Goal: Navigation & Orientation: Find specific page/section

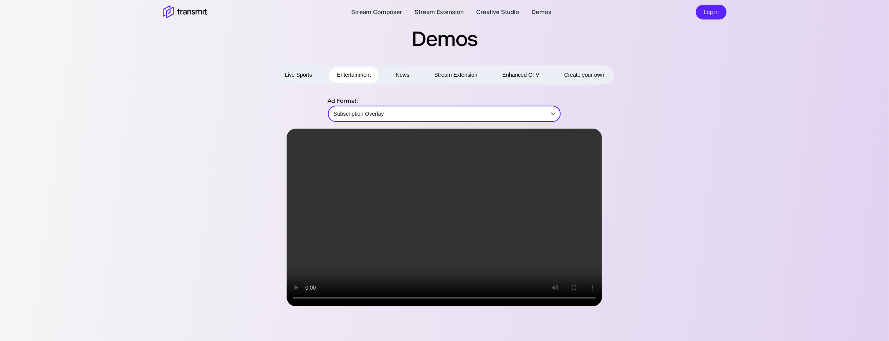
click at [290, 77] on button "Live Sports" at bounding box center [298, 74] width 43 height 15
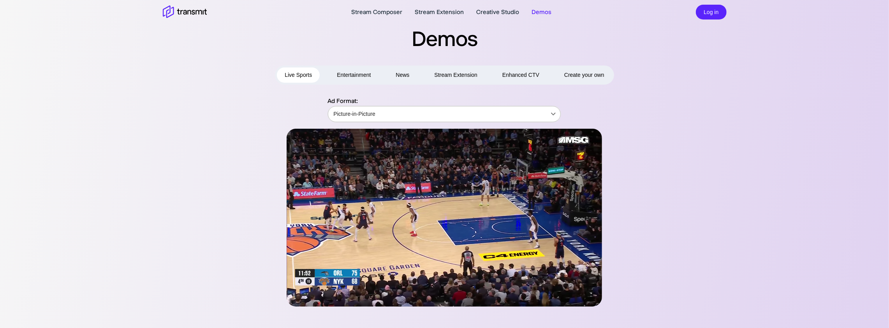
click at [377, 110] on body "Stream Composer Stream Extension Creative Studio Demos Log in Demos Live Sports…" at bounding box center [444, 164] width 889 height 328
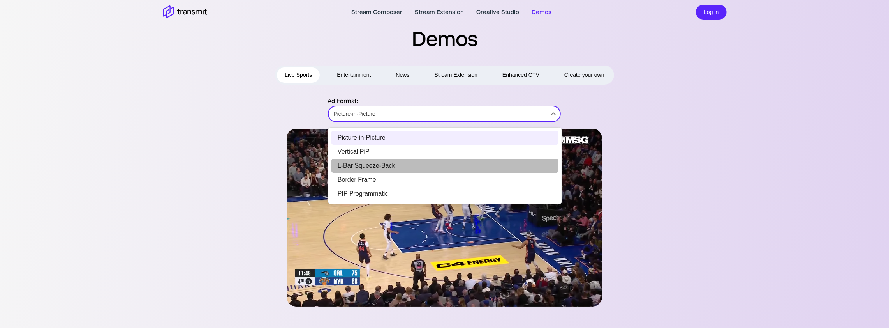
drag, startPoint x: 376, startPoint y: 170, endPoint x: 372, endPoint y: 107, distance: 62.4
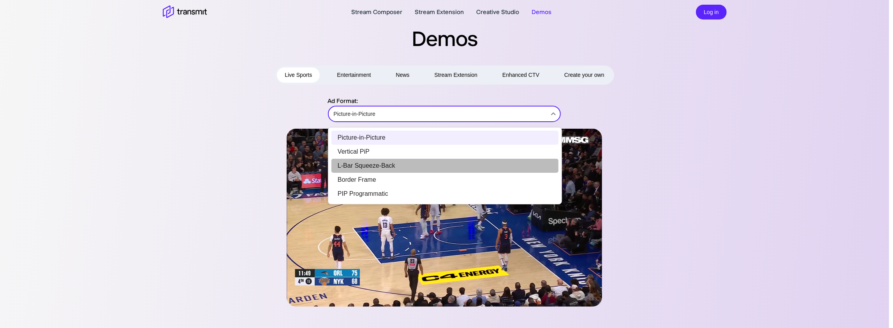
click at [376, 170] on li "L-Bar Squeeze-Back" at bounding box center [444, 165] width 227 height 14
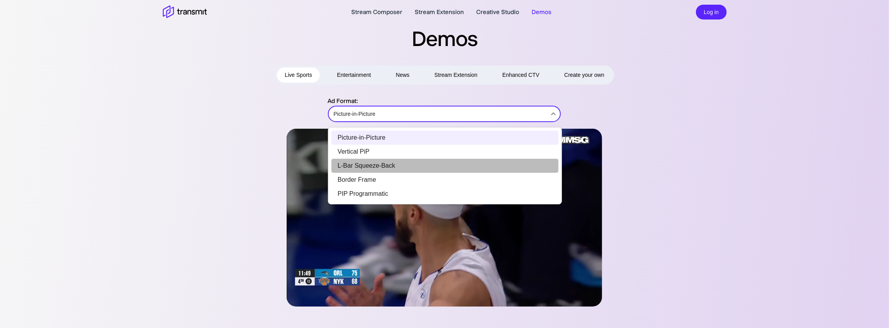
type input "L-Bar Squeeze-Back"
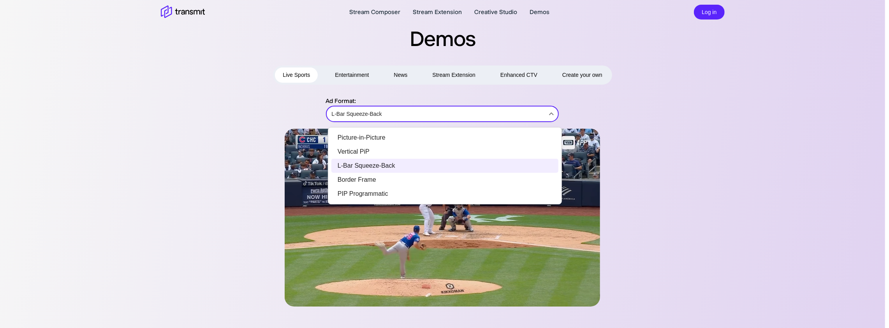
click at [382, 109] on body "Stream Composer Stream Extension Creative Studio Demos Log in Demos Live Sports…" at bounding box center [444, 164] width 889 height 328
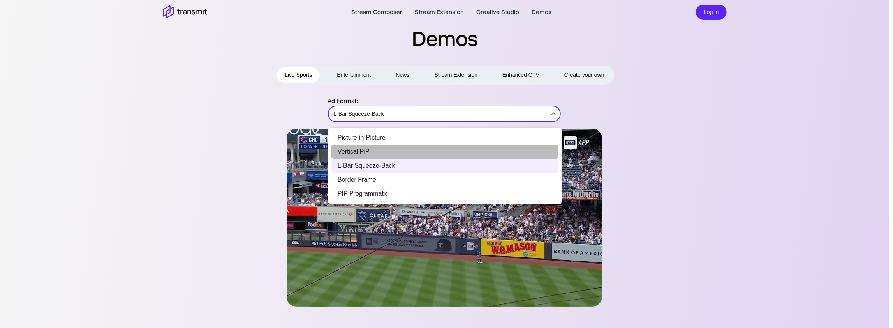
click at [411, 153] on li "Vertical PiP" at bounding box center [444, 151] width 227 height 14
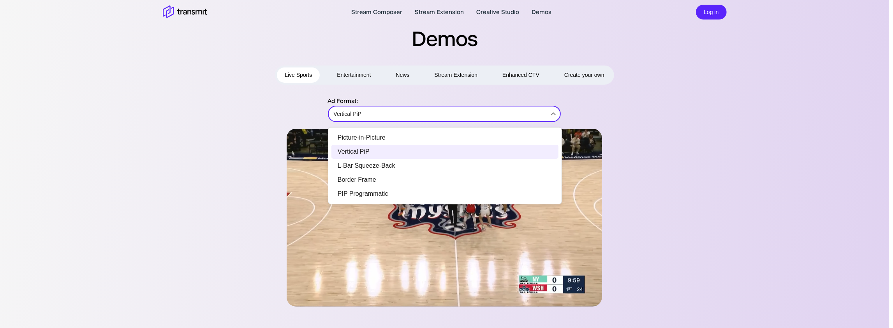
drag, startPoint x: 400, startPoint y: 119, endPoint x: 410, endPoint y: 103, distance: 19.7
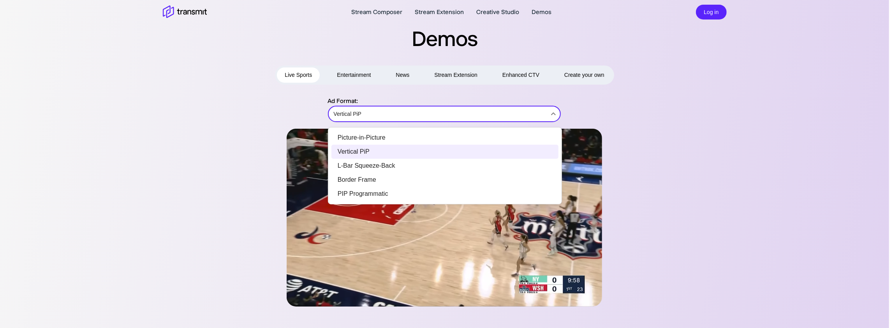
click at [400, 118] on body "Stream Composer Stream Extension Creative Studio Demos Log in Demos Live Sports…" at bounding box center [446, 164] width 893 height 328
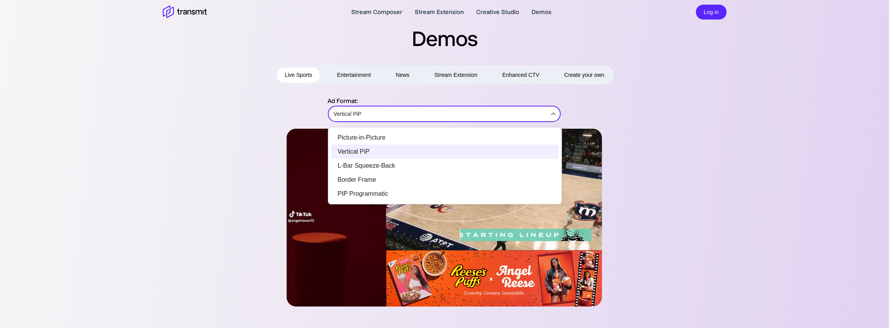
click at [460, 74] on div at bounding box center [446, 164] width 893 height 328
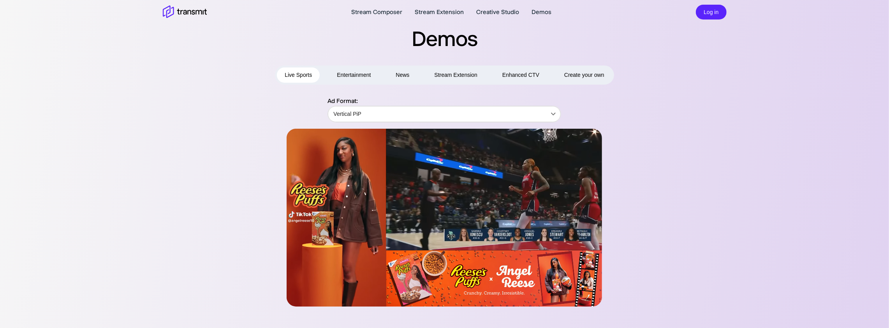
click at [460, 73] on button "Stream Extension" at bounding box center [456, 74] width 59 height 15
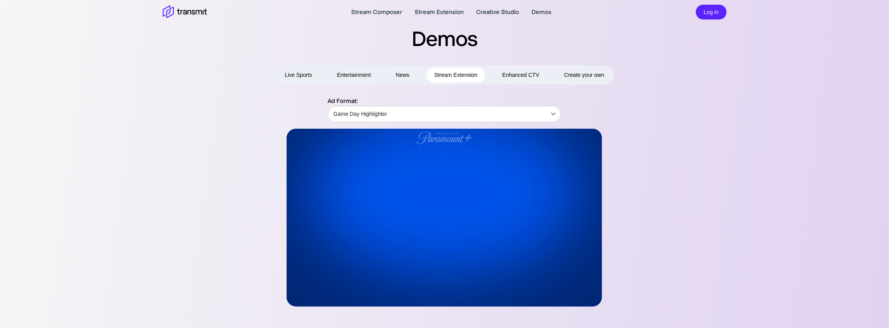
click at [396, 73] on button "News" at bounding box center [402, 74] width 29 height 15
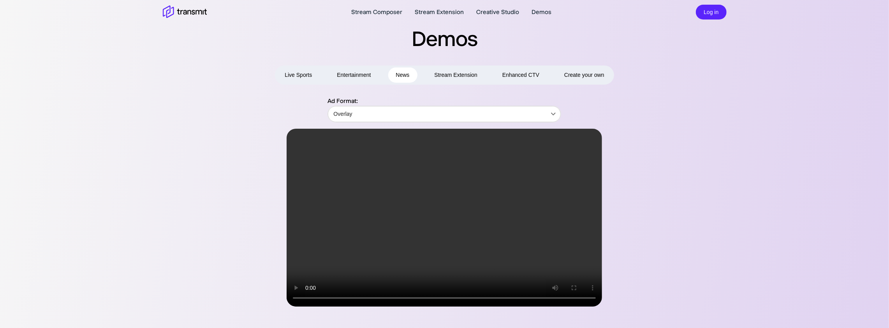
click at [359, 70] on button "Entertainment" at bounding box center [353, 74] width 49 height 15
type input "Sponsored Overlay"
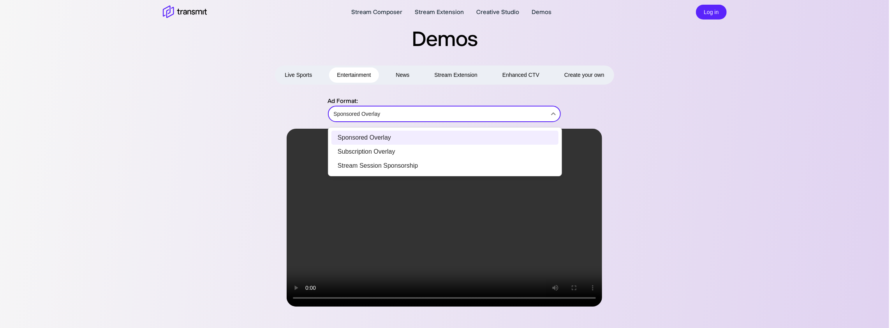
click at [408, 115] on body "Stream Composer Stream Extension Creative Studio Demos Log in Demos Live Sports…" at bounding box center [446, 164] width 893 height 328
click at [408, 115] on div at bounding box center [446, 164] width 893 height 328
